Goal: Transaction & Acquisition: Obtain resource

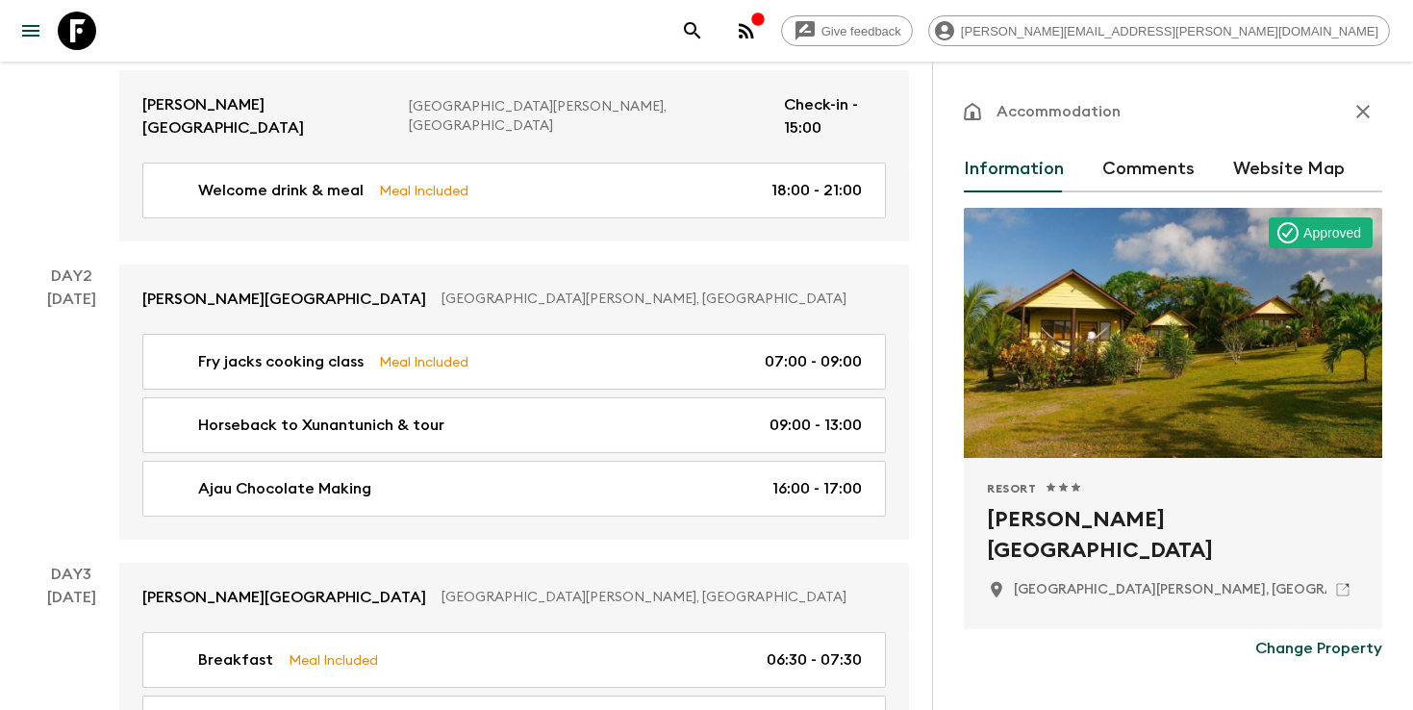
click at [700, 31] on icon "search adventures" at bounding box center [692, 30] width 16 height 16
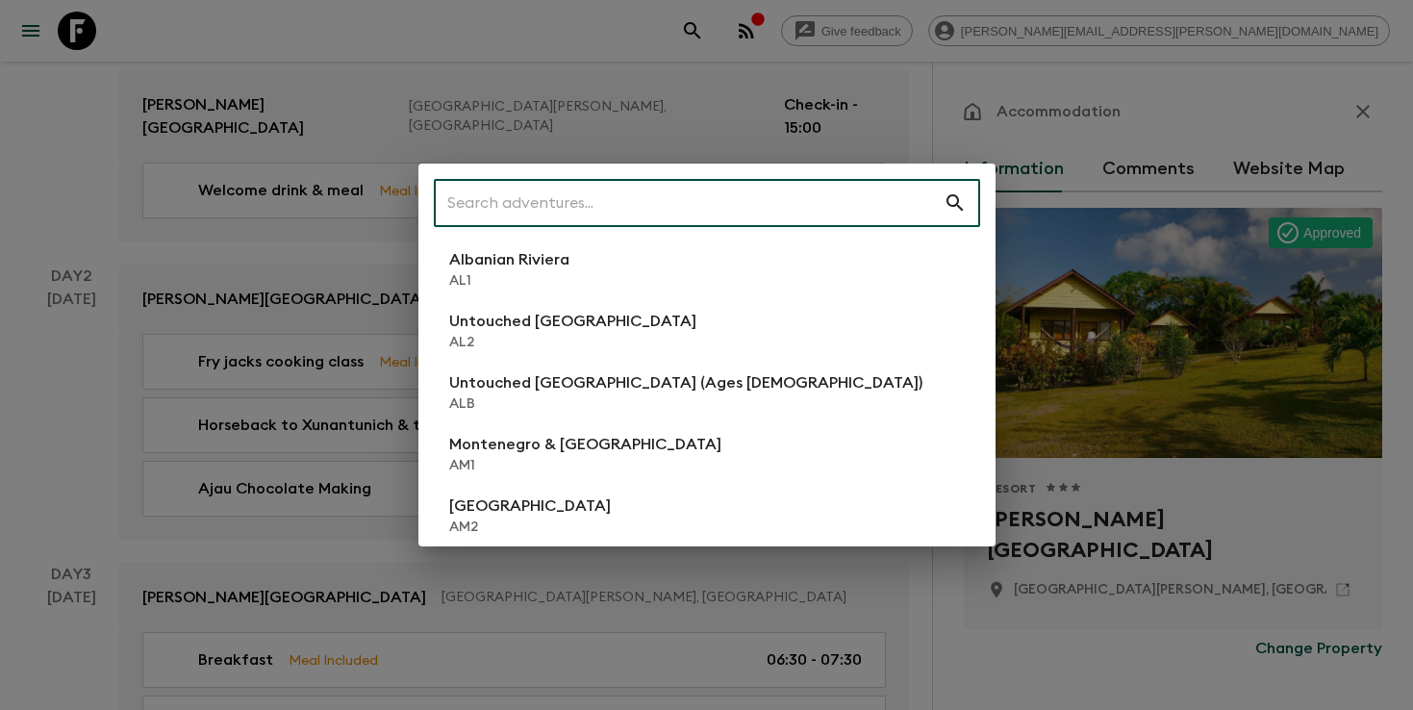
click at [776, 210] on input "text" at bounding box center [689, 203] width 510 height 54
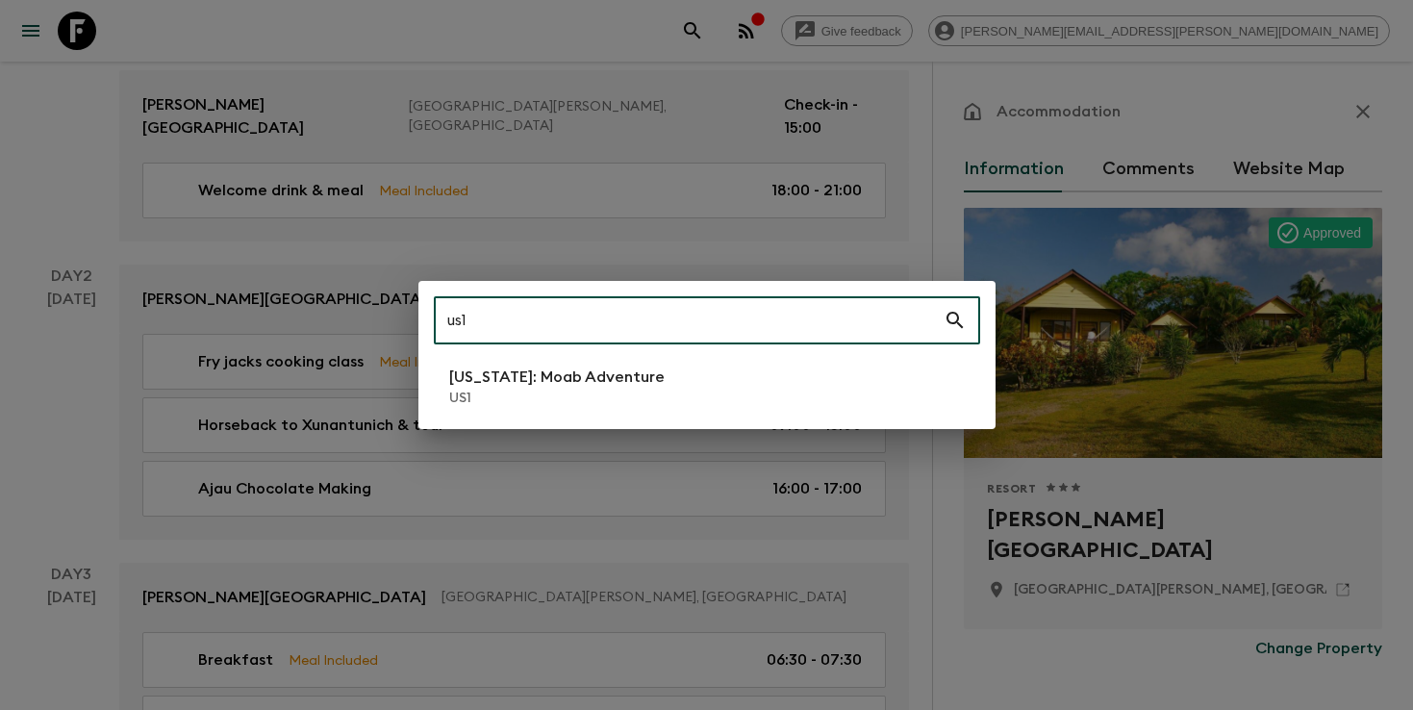
type input "us1"
click at [589, 379] on p "[US_STATE]: Moab Adventure" at bounding box center [556, 376] width 215 height 23
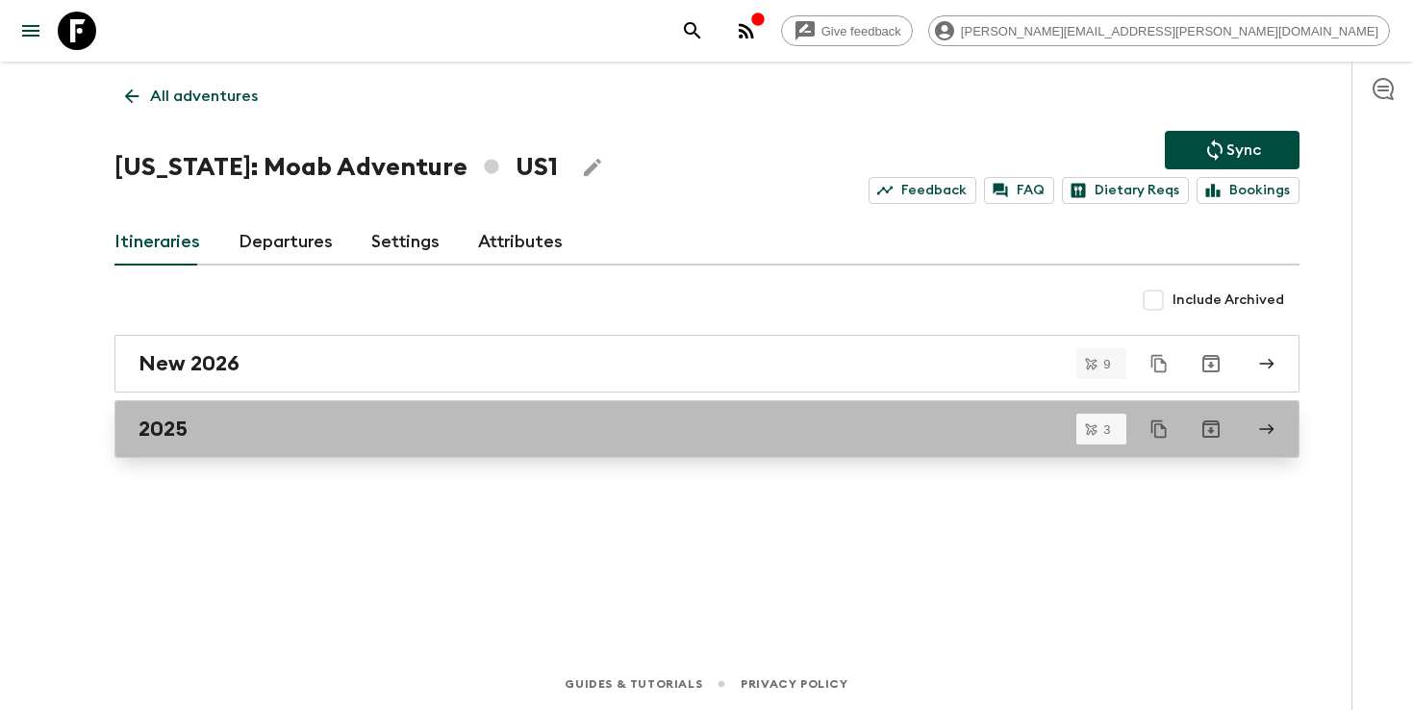
click at [159, 432] on h2 "2025" at bounding box center [162, 428] width 49 height 25
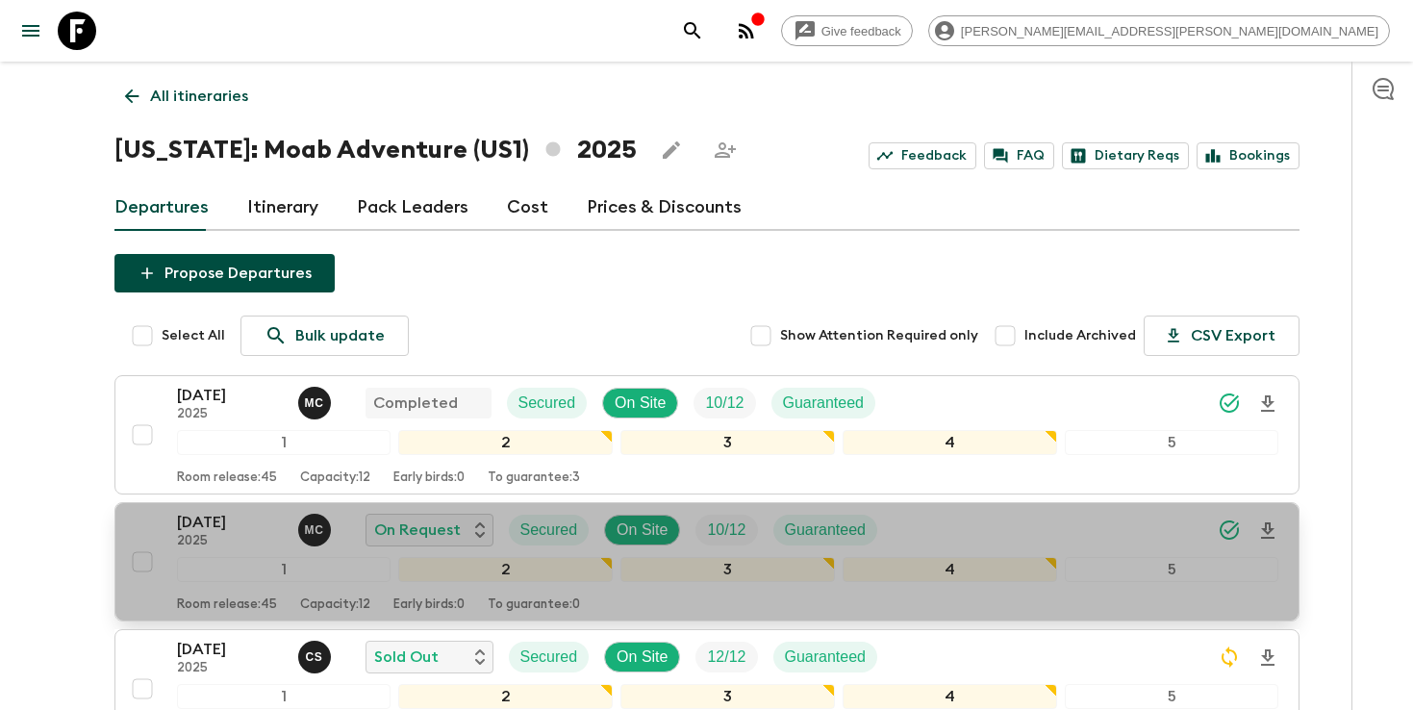
click at [228, 525] on p "[DATE]" at bounding box center [230, 522] width 106 height 23
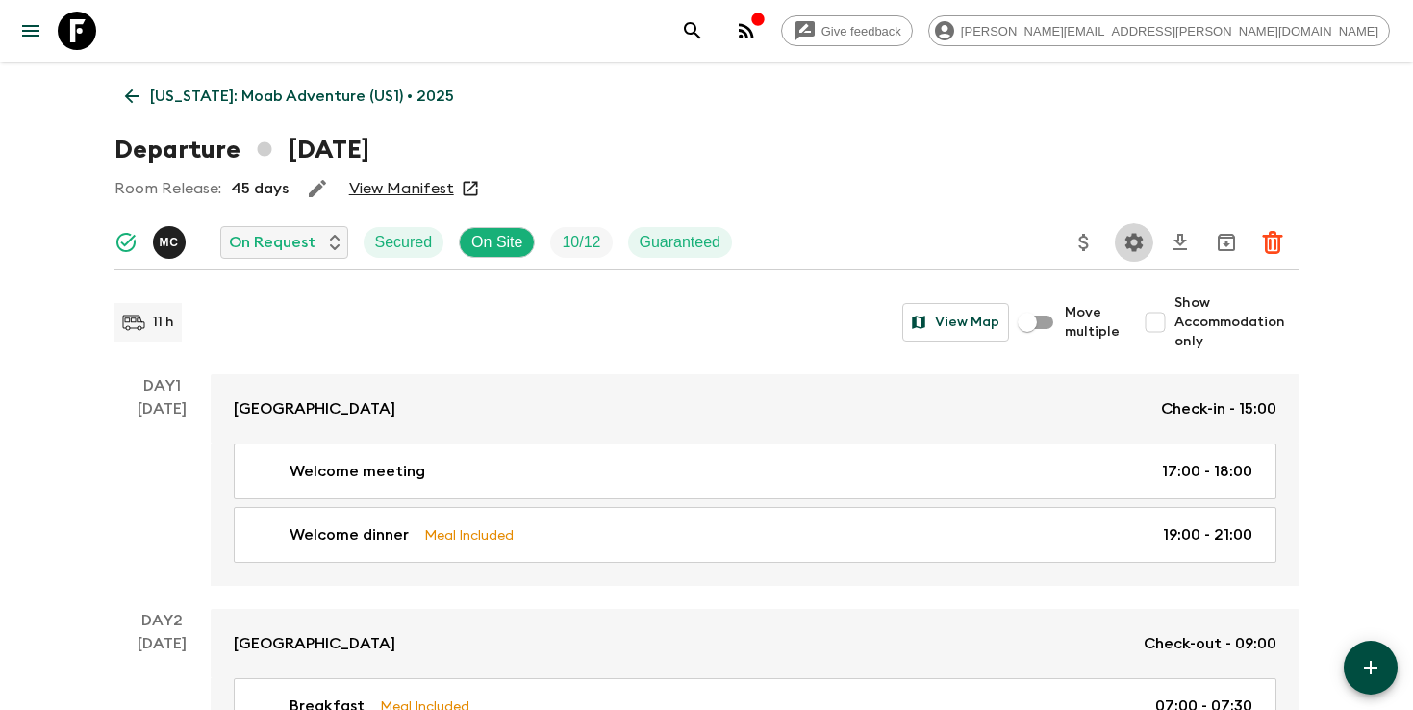
click at [1130, 242] on icon "Settings" at bounding box center [1133, 242] width 23 height 23
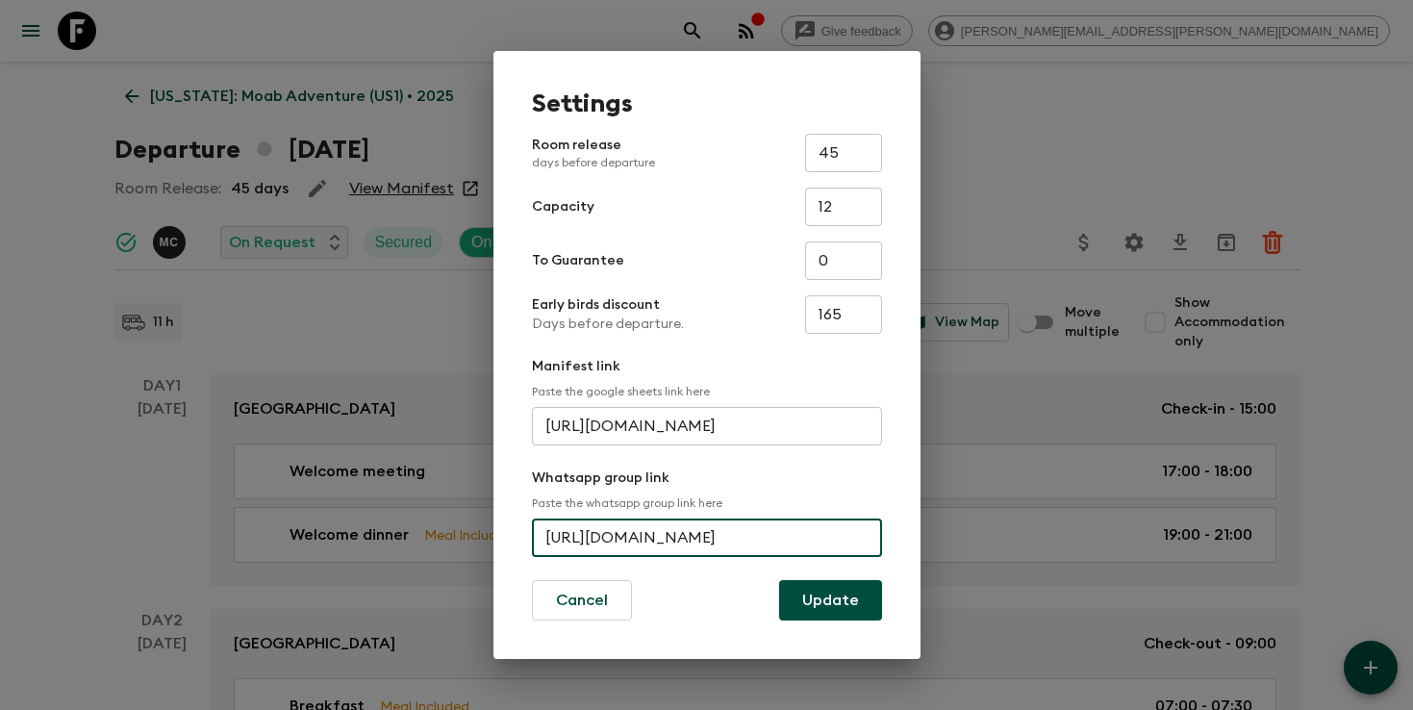
click at [686, 538] on input "[URL][DOMAIN_NAME]" at bounding box center [707, 537] width 350 height 38
click at [977, 136] on div "Settings Room release days before departure 45 ​ Capacity 12 ​ To Guarantee 0 ​…" at bounding box center [706, 355] width 1413 height 710
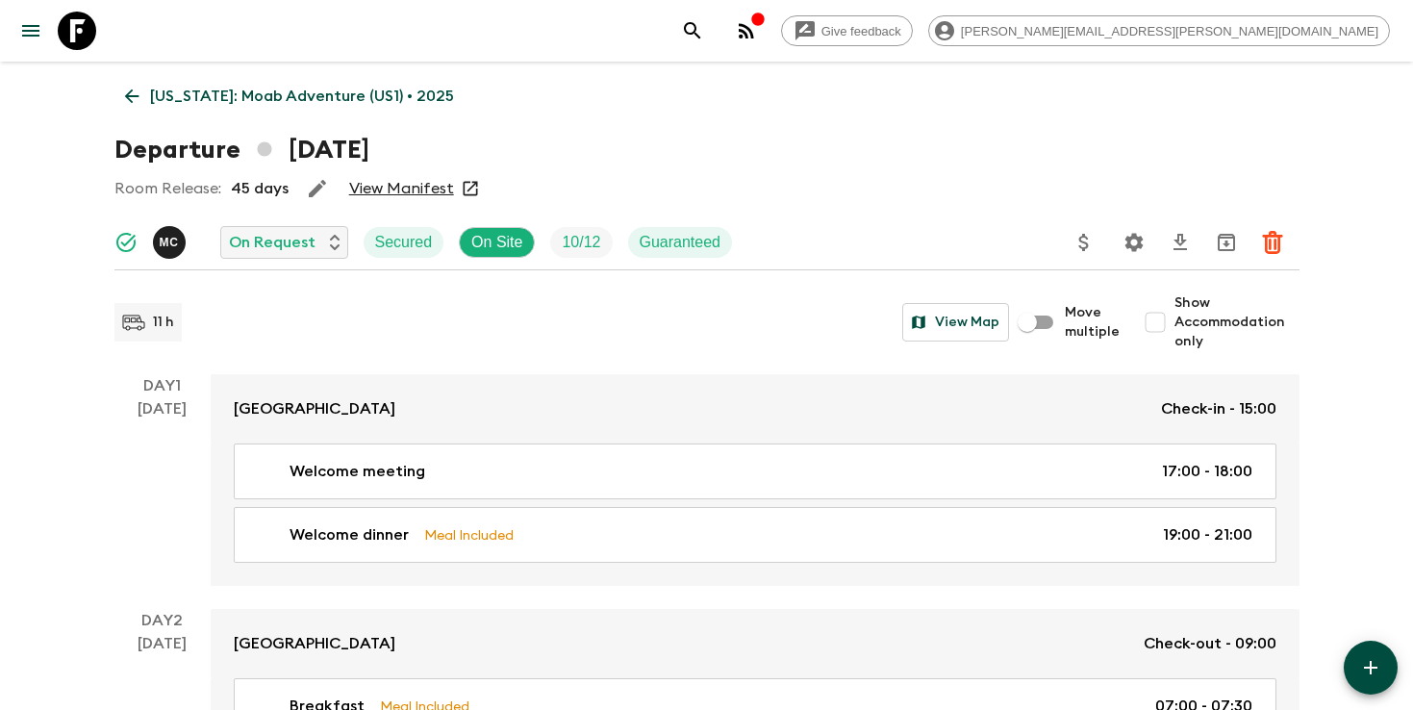
click at [704, 32] on icon "search adventures" at bounding box center [692, 30] width 23 height 23
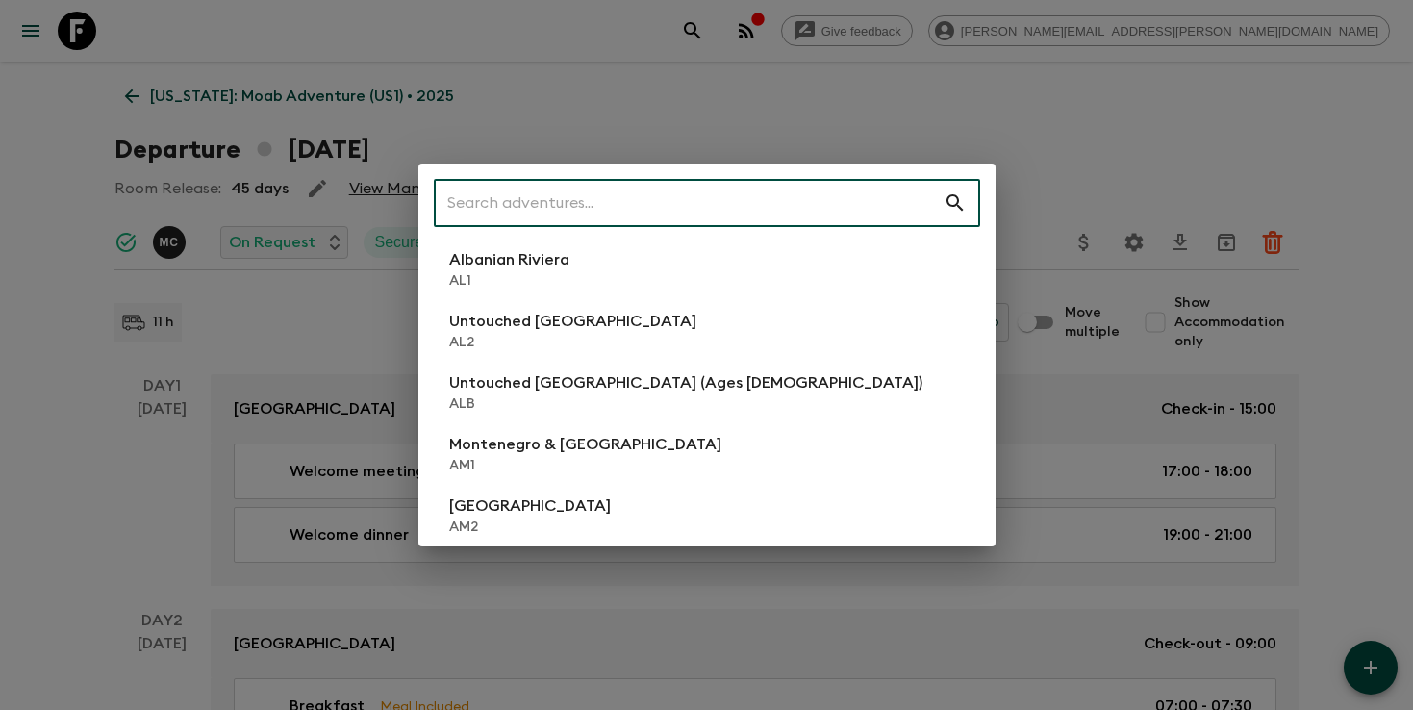
click at [809, 204] on input "text" at bounding box center [689, 203] width 510 height 54
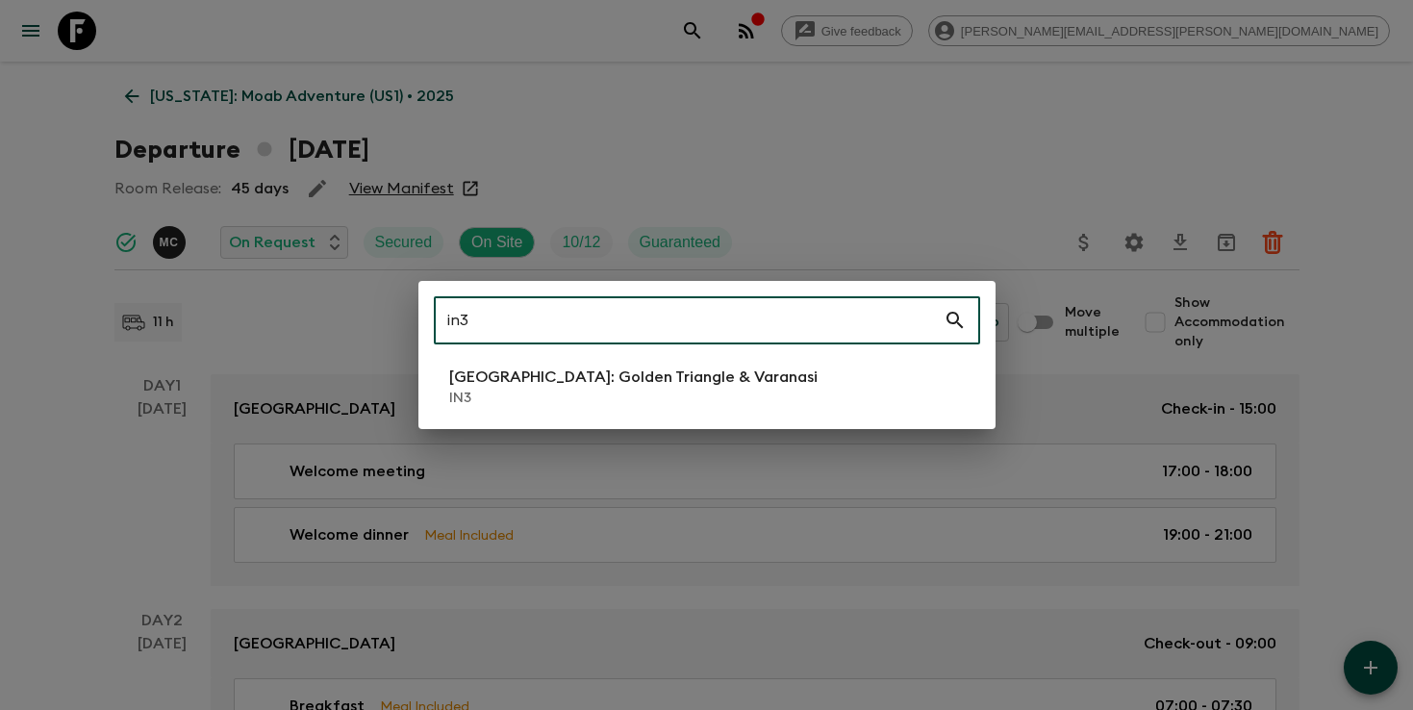
type input "in3"
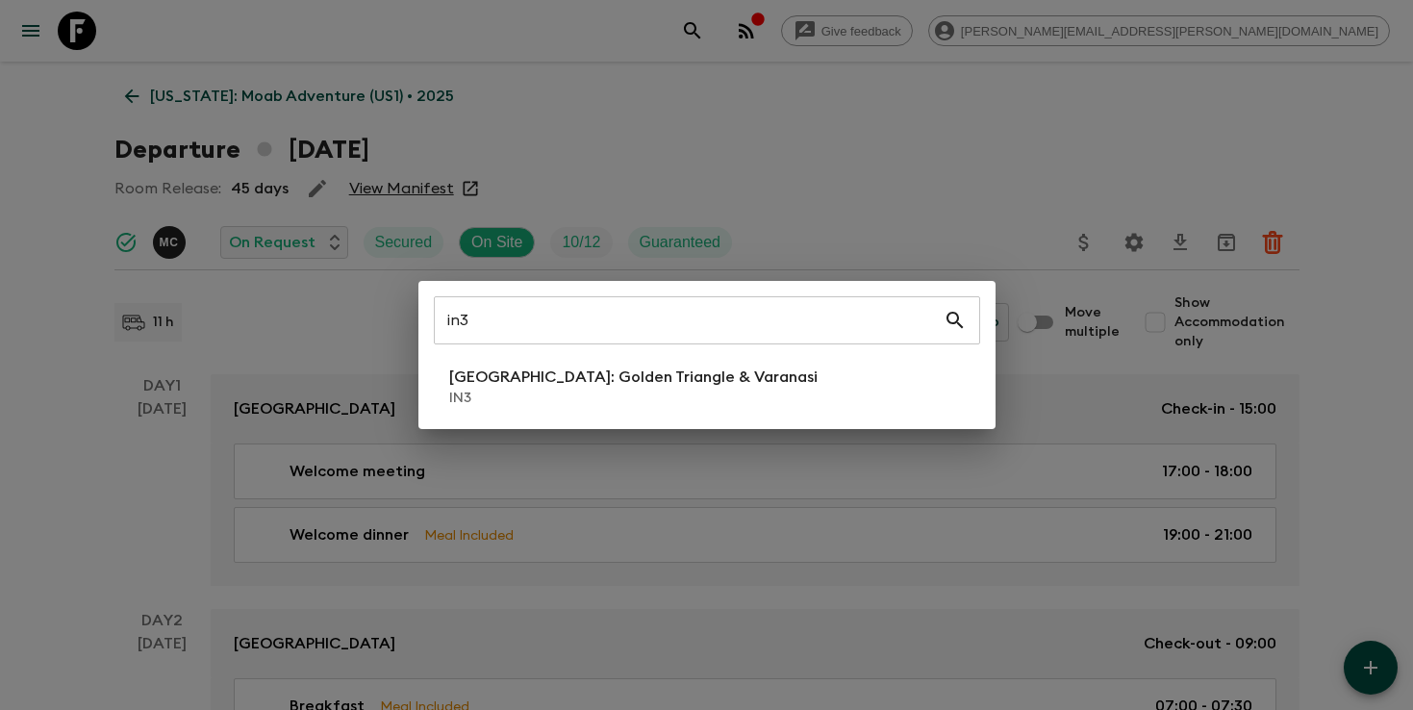
click at [714, 419] on div "in3 ​ [GEOGRAPHIC_DATA]: [GEOGRAPHIC_DATA] & [GEOGRAPHIC_DATA] IN3" at bounding box center [706, 355] width 577 height 148
click at [716, 391] on p "IN3" at bounding box center [633, 397] width 368 height 19
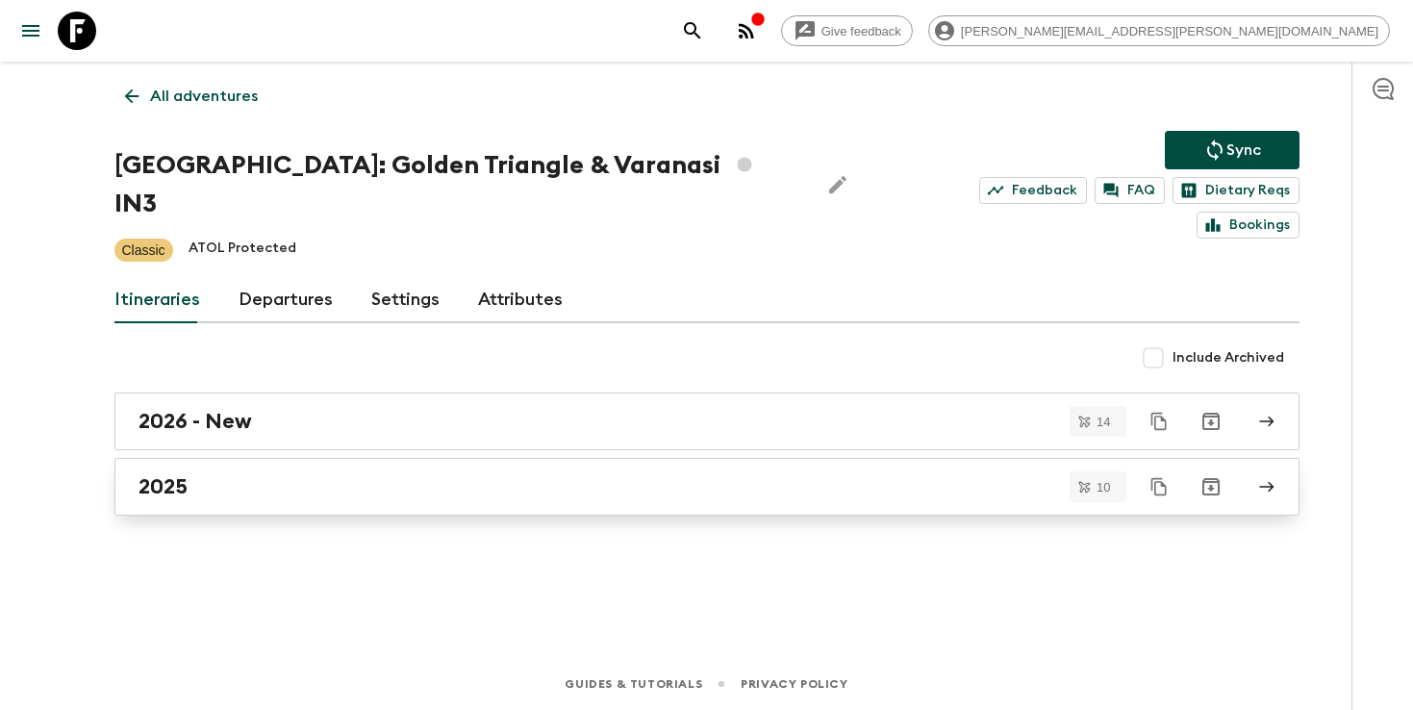
click at [832, 474] on div "2025" at bounding box center [688, 486] width 1100 height 25
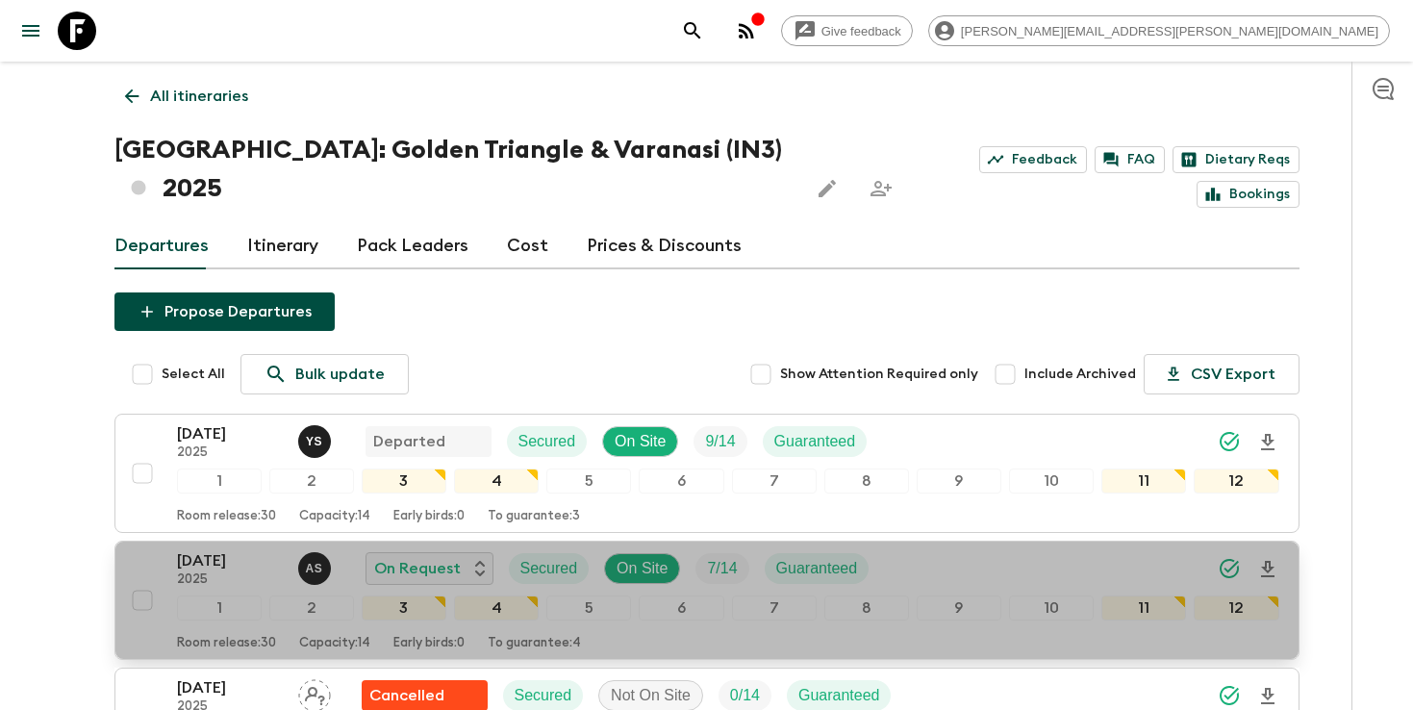
click at [1267, 561] on icon "Download Onboarding" at bounding box center [1267, 569] width 13 height 16
